Goal: Find specific page/section: Find specific page/section

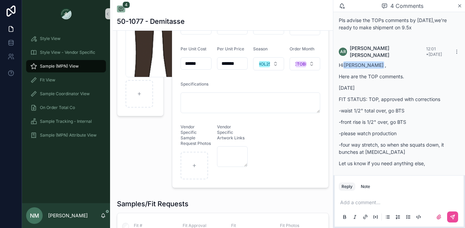
scroll to position [54, 0]
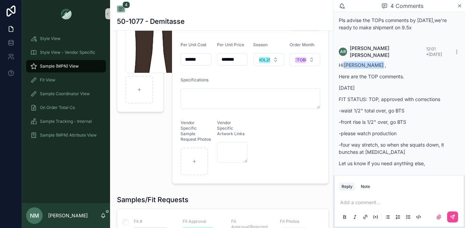
click at [81, 65] on div "Sample (MPN) View" at bounding box center [66, 66] width 72 height 11
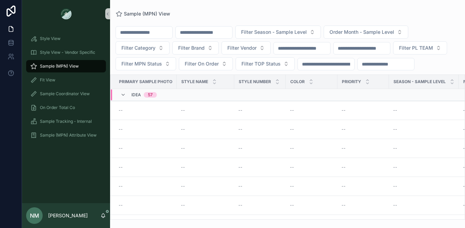
click at [218, 33] on input "scrollable content" at bounding box center [204, 33] width 56 height 10
type input "*******"
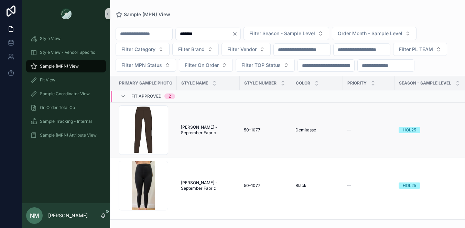
click at [210, 135] on span "[PERSON_NAME] - September Fabric" at bounding box center [208, 129] width 55 height 11
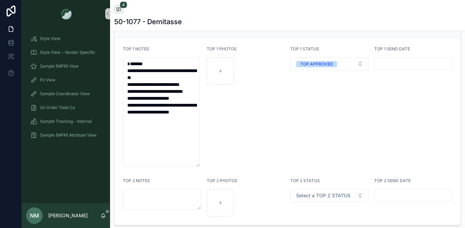
scroll to position [1295, 0]
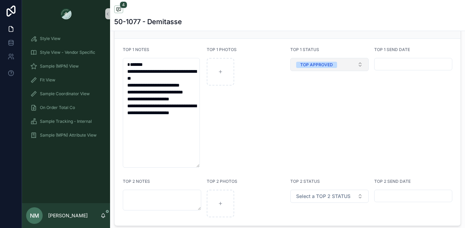
click at [358, 70] on button "TOP APPROVED" at bounding box center [330, 64] width 78 height 13
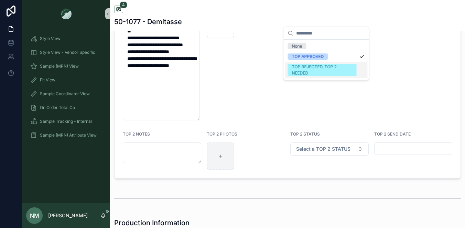
scroll to position [1341, 0]
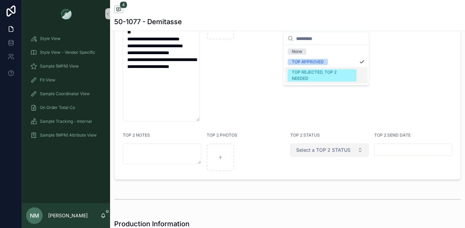
click at [357, 156] on button "Select a TOP 2 STATUS" at bounding box center [330, 149] width 78 height 13
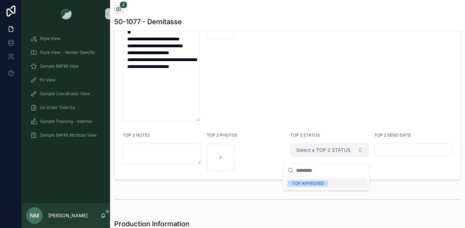
click at [357, 156] on button "Select a TOP 2 STATUS" at bounding box center [330, 149] width 78 height 13
click at [358, 156] on button "Select a TOP 2 STATUS" at bounding box center [330, 149] width 78 height 13
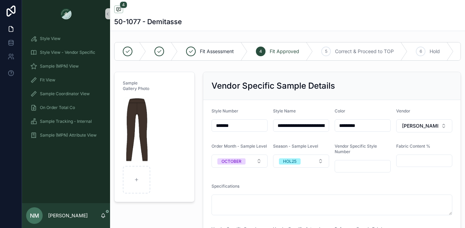
scroll to position [1, 0]
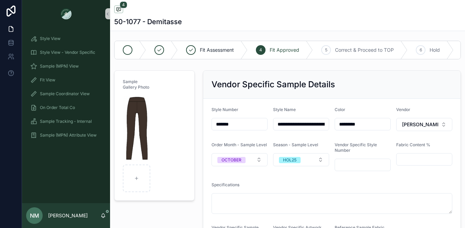
click at [140, 48] on icon "scrollable content" at bounding box center [142, 50] width 7 height 18
click at [168, 50] on div "scrollable content" at bounding box center [162, 50] width 32 height 18
click at [194, 54] on div "Fit Assessment" at bounding box center [213, 50] width 70 height 18
click at [237, 46] on div "Fit Assessment" at bounding box center [213, 50] width 70 height 18
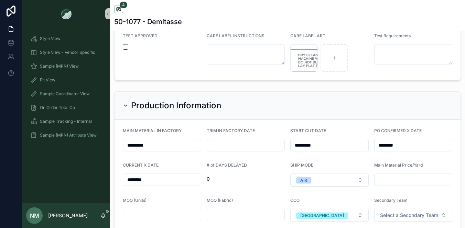
scroll to position [1611, 0]
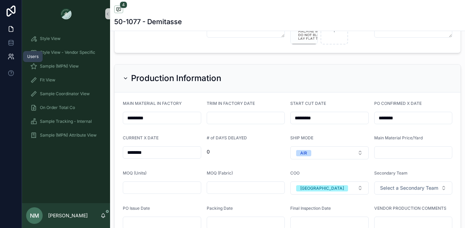
click at [11, 55] on icon at bounding box center [10, 55] width 2 height 2
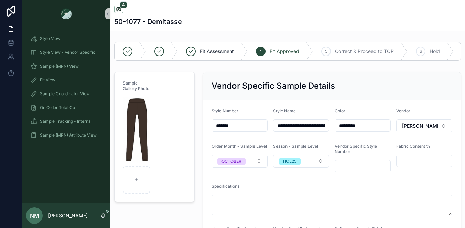
scroll to position [150, 0]
click at [10, 56] on icon at bounding box center [11, 56] width 7 height 7
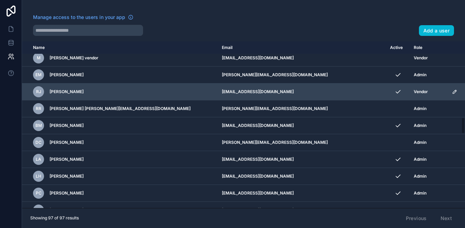
scroll to position [760, 0]
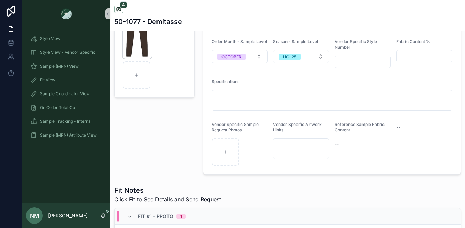
scroll to position [27, 0]
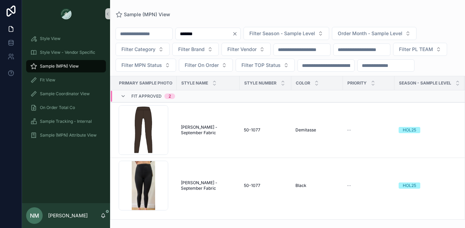
scroll to position [10, 0]
click at [11, 41] on icon at bounding box center [11, 42] width 7 height 7
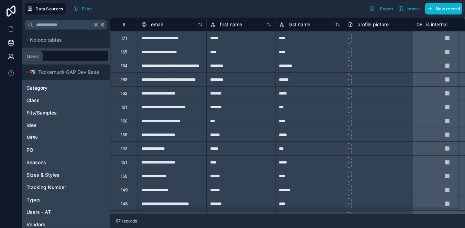
click at [10, 54] on icon at bounding box center [11, 56] width 7 height 7
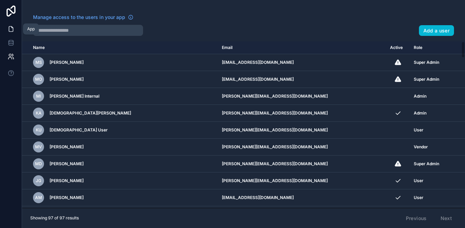
click at [12, 27] on icon at bounding box center [11, 28] width 7 height 7
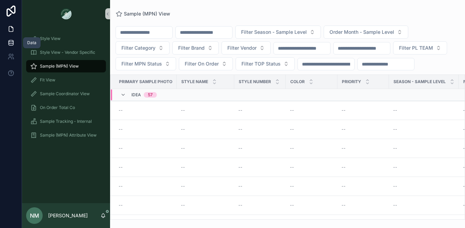
click at [12, 41] on icon at bounding box center [11, 42] width 7 height 7
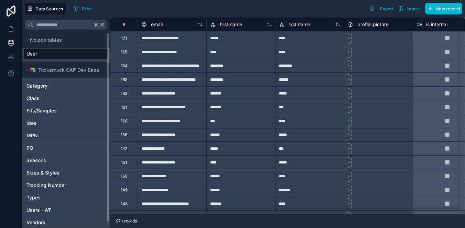
scroll to position [6, 0]
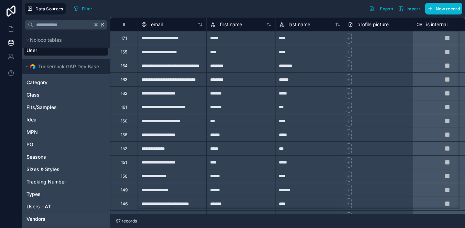
click at [39, 217] on span "Vendors" at bounding box center [36, 218] width 19 height 7
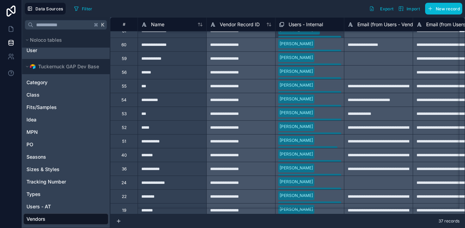
scroll to position [332, 0]
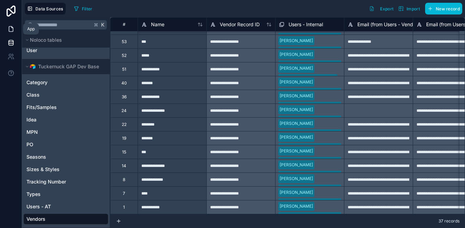
click at [10, 28] on icon at bounding box center [11, 28] width 7 height 7
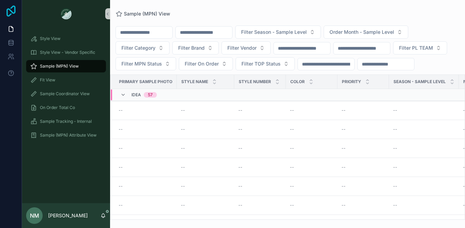
click at [11, 12] on icon at bounding box center [11, 11] width 9 height 11
click at [10, 8] on icon at bounding box center [11, 11] width 14 height 11
click at [219, 33] on input "scrollable content" at bounding box center [204, 33] width 56 height 10
type input "*******"
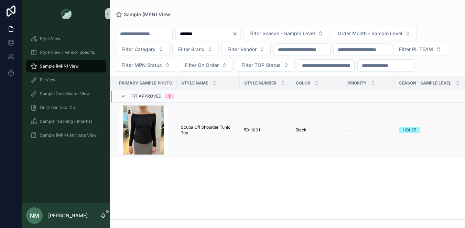
click at [205, 135] on span "Scuba Off Shoulder Tunic Top" at bounding box center [208, 129] width 55 height 11
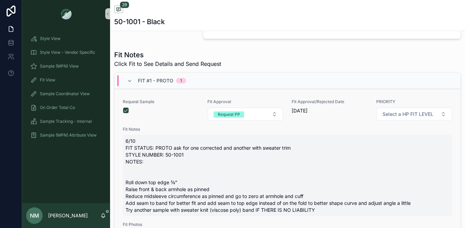
scroll to position [238, 0]
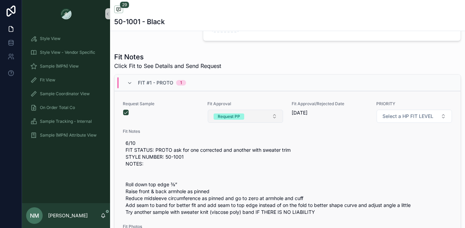
click at [270, 122] on button "Request PP" at bounding box center [246, 115] width 76 height 13
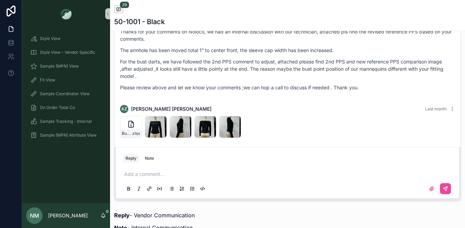
scroll to position [1139, 0]
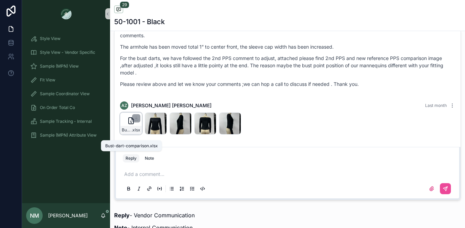
click at [130, 133] on span "Bust-dart-comparison" at bounding box center [127, 130] width 10 height 6
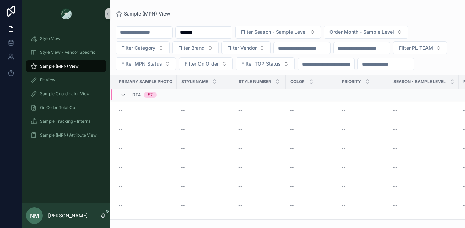
click at [213, 32] on input "*******" at bounding box center [204, 33] width 56 height 10
click at [163, 100] on div "Idea 57" at bounding box center [138, 94] width 53 height 11
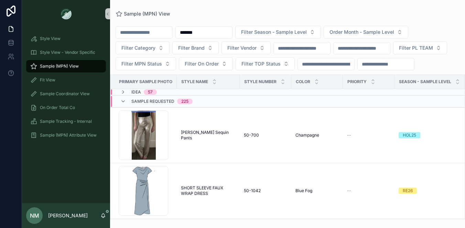
click at [144, 95] on div "57" at bounding box center [150, 92] width 13 height 6
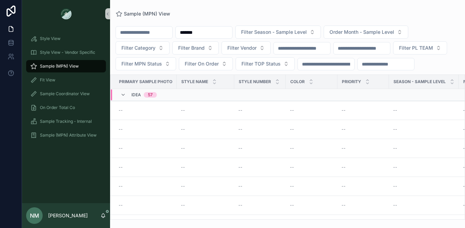
click at [141, 100] on div "Idea 57" at bounding box center [144, 94] width 25 height 11
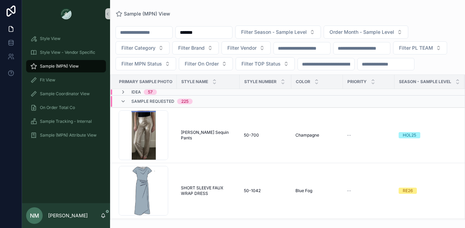
click at [130, 95] on div "Idea 57" at bounding box center [139, 92] width 36 height 6
